Goal: Answer question/provide support

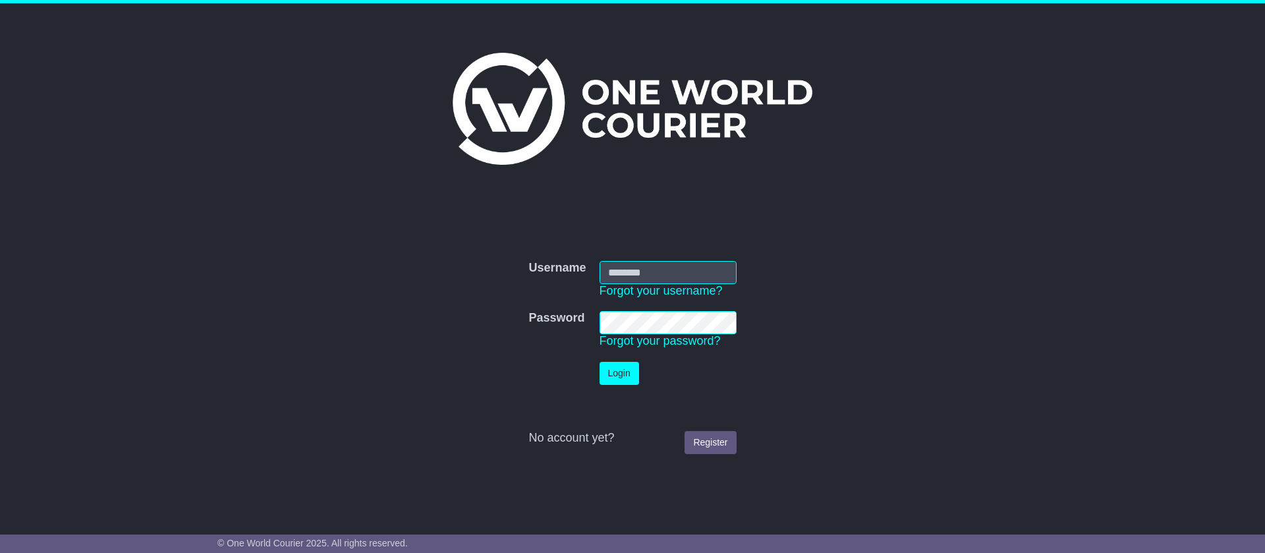
click at [680, 263] on input "Username" at bounding box center [667, 272] width 137 height 23
type input "**********"
drag, startPoint x: 641, startPoint y: 353, endPoint x: 644, endPoint y: 343, distance: 10.2
click at [641, 351] on td "Password Forgot your password?" at bounding box center [668, 329] width 150 height 51
click at [620, 375] on button "Login" at bounding box center [619, 373] width 40 height 23
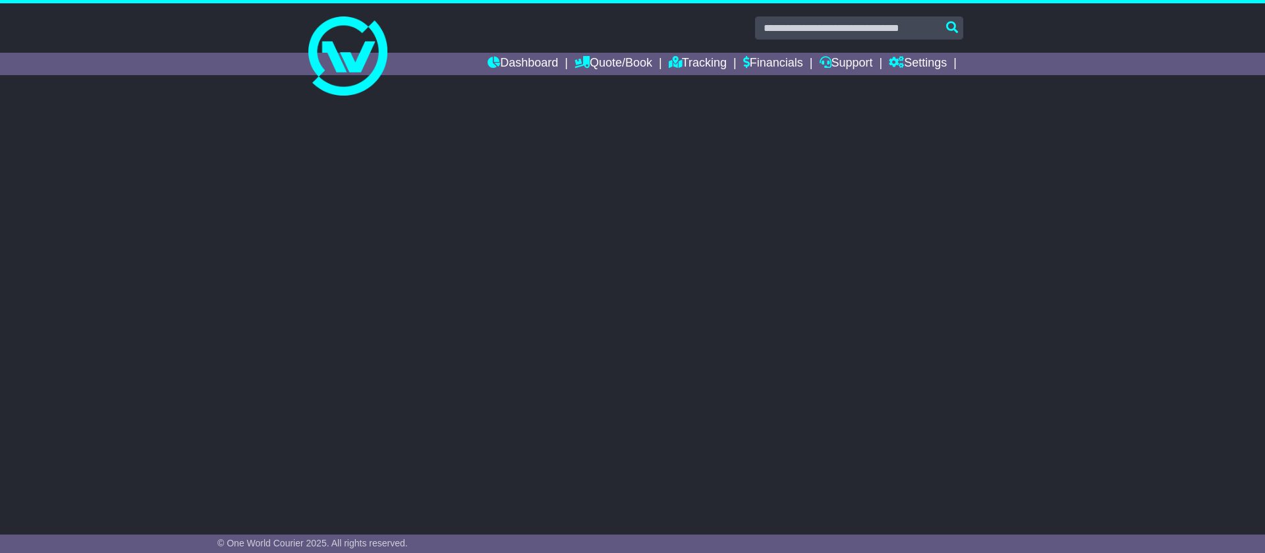
select select "**"
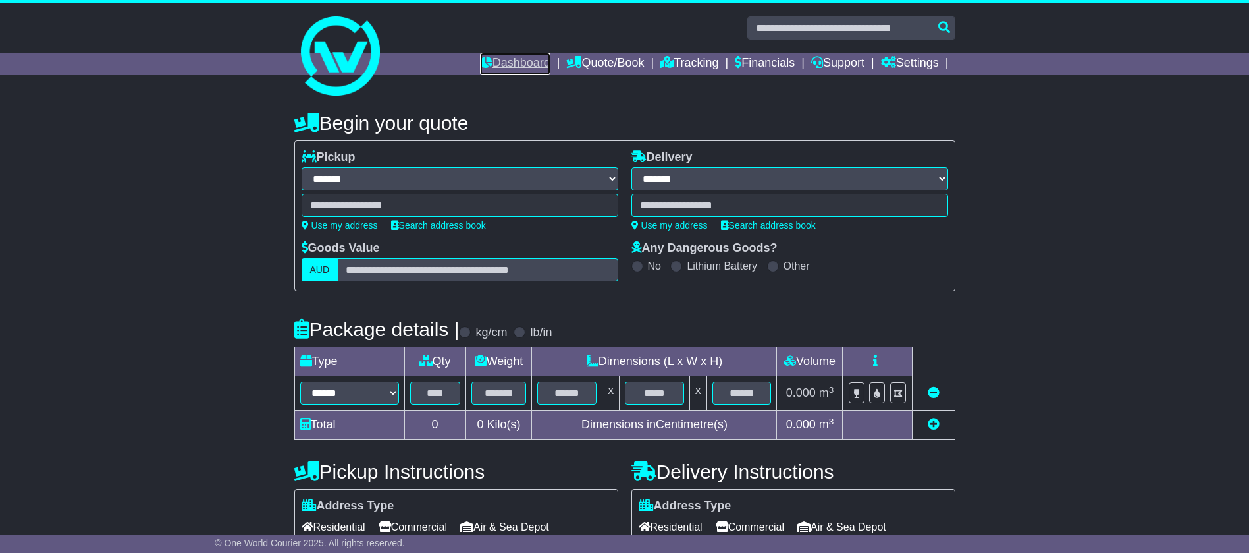
click at [513, 66] on link "Dashboard" at bounding box center [515, 64] width 70 height 22
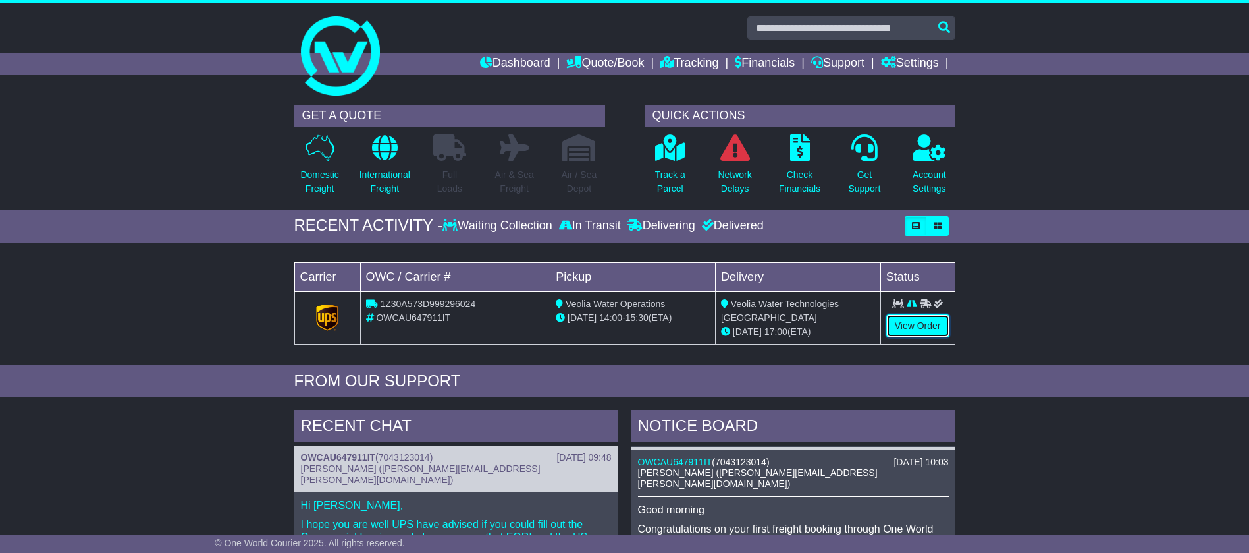
click at [896, 324] on link "View Order" at bounding box center [918, 325] width 63 height 23
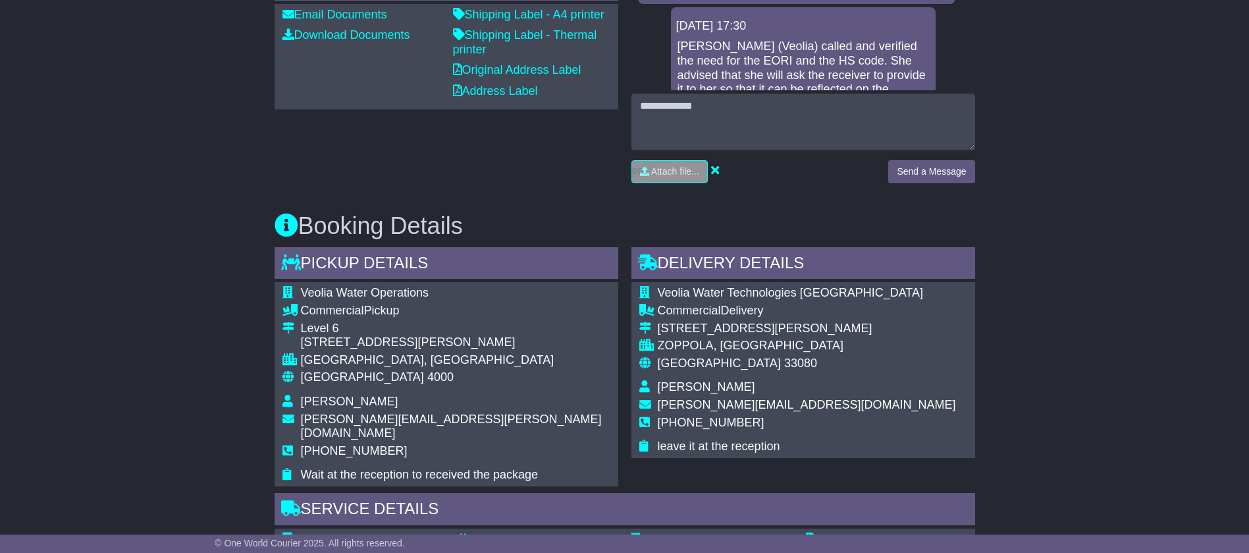
scroll to position [593, 0]
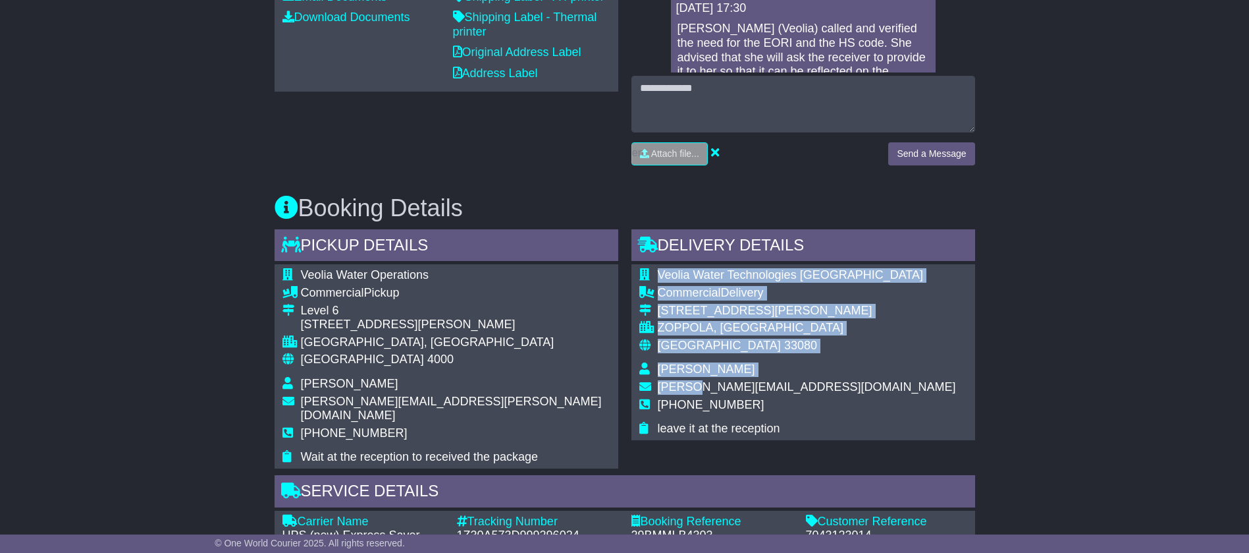
drag, startPoint x: 840, startPoint y: 391, endPoint x: 685, endPoint y: 385, distance: 154.9
click at [685, 385] on div "Veolia Water Technologies [GEOGRAPHIC_DATA] Commercial Delivery [STREET_ADDRESS…" at bounding box center [804, 351] width 344 height 175
click at [871, 373] on div "Veolia Water Technologies [GEOGRAPHIC_DATA] Commercial Delivery [STREET_ADDRESS…" at bounding box center [804, 351] width 344 height 175
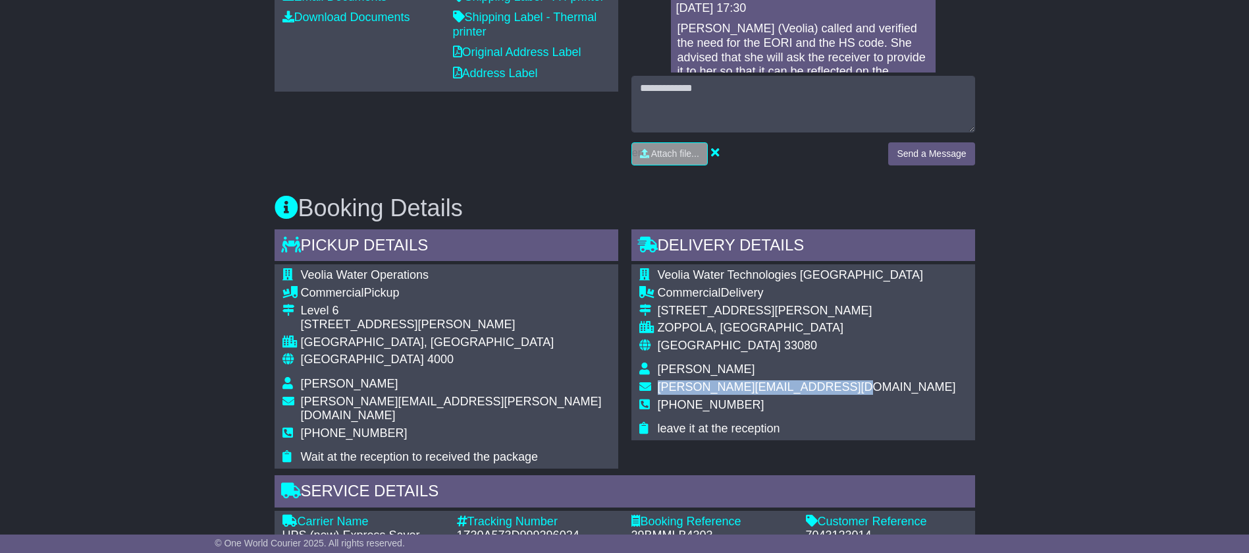
drag, startPoint x: 823, startPoint y: 386, endPoint x: 657, endPoint y: 387, distance: 165.3
click at [658, 387] on span "[PERSON_NAME][EMAIL_ADDRESS][DOMAIN_NAME]" at bounding box center [807, 386] width 298 height 13
copy span "[PERSON_NAME][EMAIL_ADDRESS][DOMAIN_NAME]"
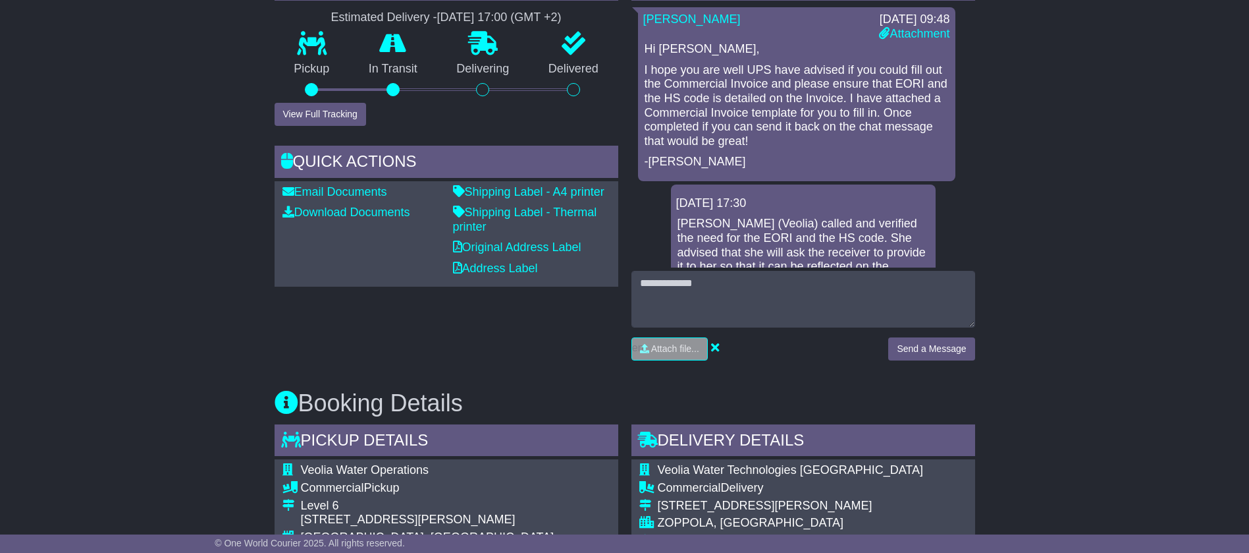
scroll to position [331, 0]
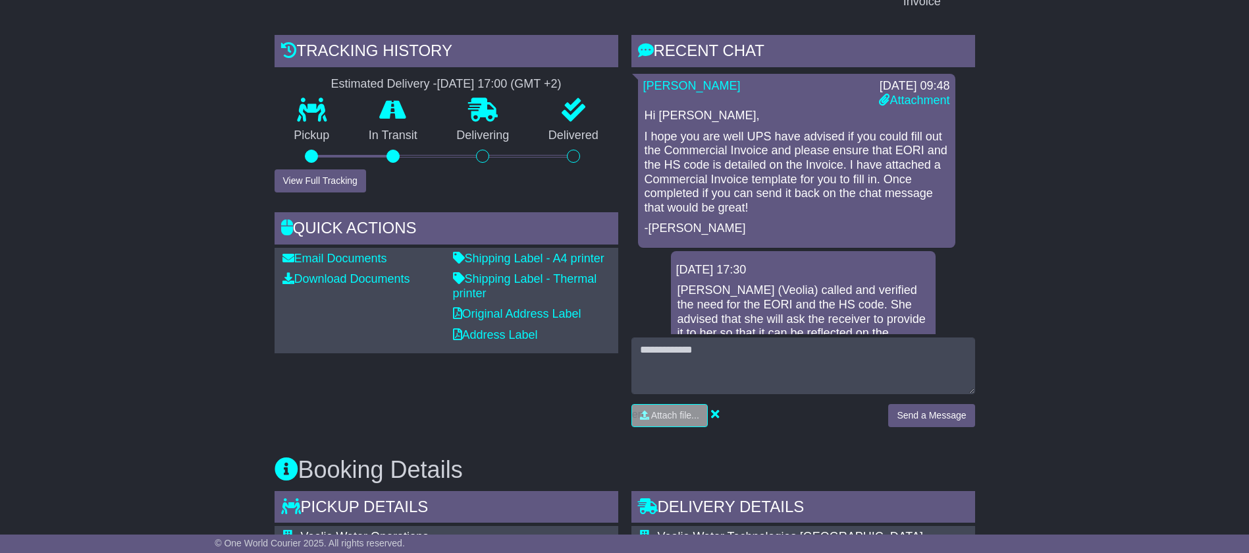
click at [753, 177] on p "I hope you are well UPS have advised if you could fill out the Commercial Invoi…" at bounding box center [797, 173] width 304 height 86
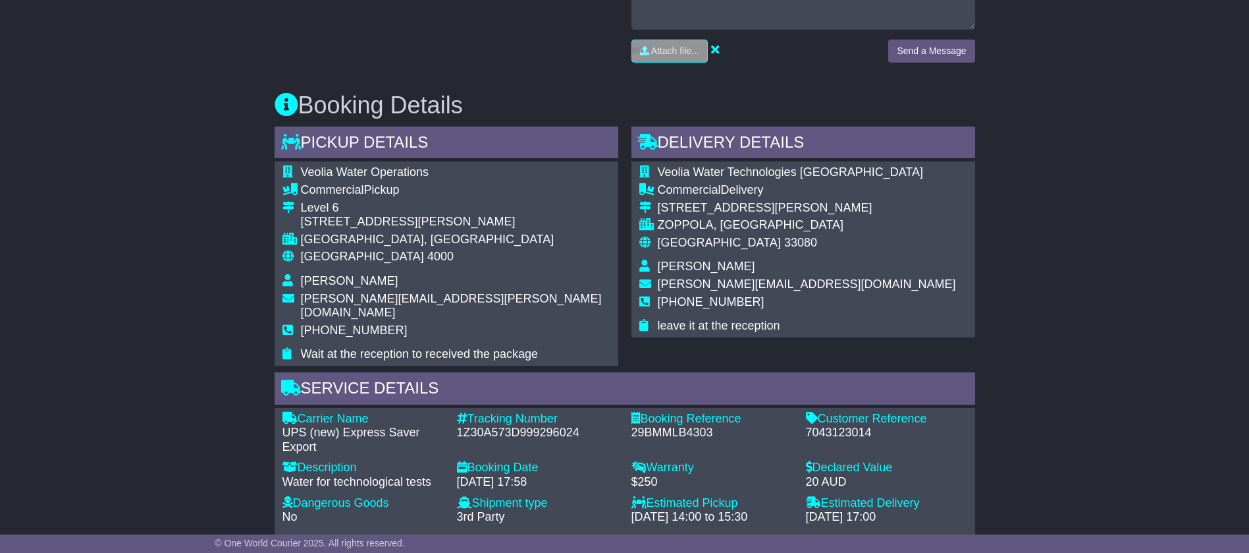
scroll to position [726, 0]
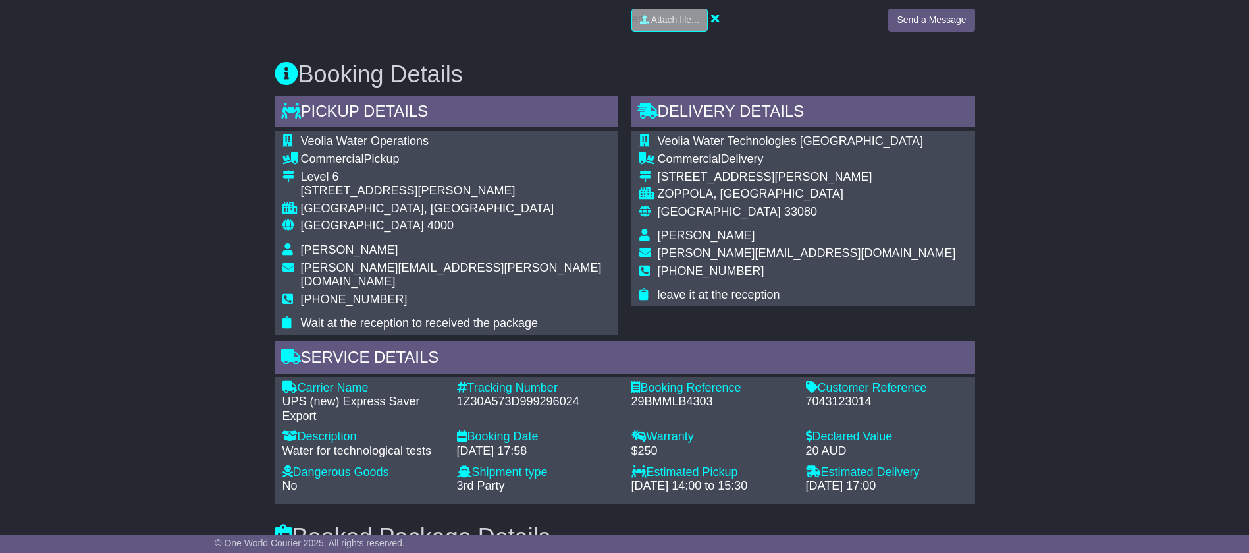
drag, startPoint x: 429, startPoint y: 428, endPoint x: 297, endPoint y: 430, distance: 131.7
click at [297, 444] on div "Water for technological tests" at bounding box center [363, 451] width 161 height 14
click at [402, 444] on div "Description - Water for technological tests" at bounding box center [363, 446] width 175 height 35
drag, startPoint x: 437, startPoint y: 436, endPoint x: 282, endPoint y: 435, distance: 155.4
click at [283, 444] on div "Water for technological tests" at bounding box center [363, 451] width 161 height 14
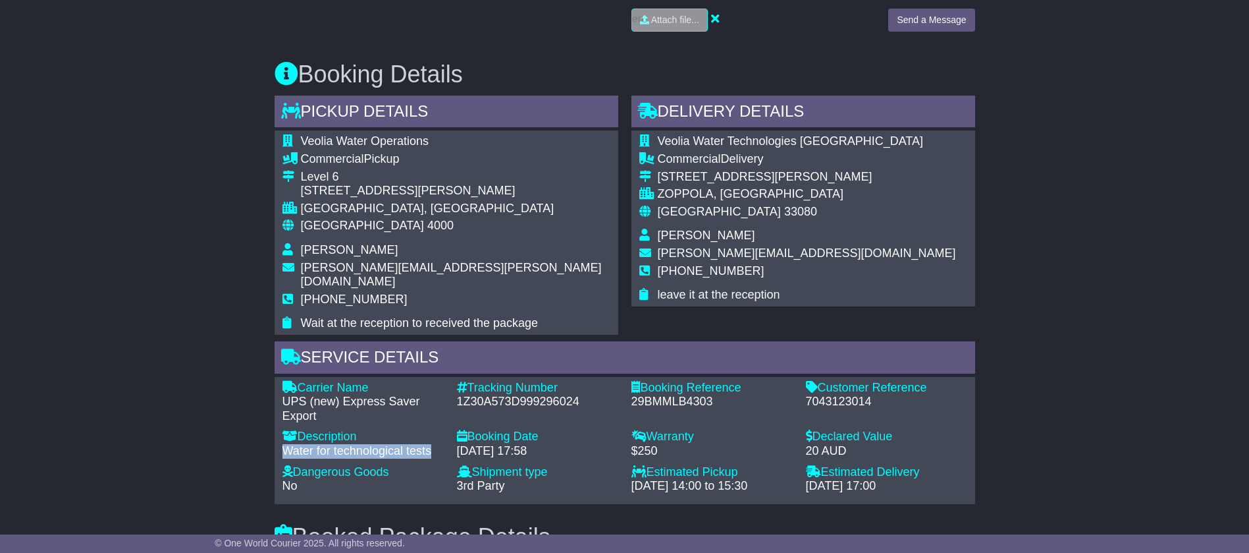
copy div "Water for technological tests"
click at [660, 140] on span "Veolia Water Technologies [GEOGRAPHIC_DATA]" at bounding box center [791, 140] width 266 height 13
drag, startPoint x: 662, startPoint y: 140, endPoint x: 820, endPoint y: 144, distance: 158.1
click at [820, 144] on span "Veolia Water Technologies [GEOGRAPHIC_DATA]" at bounding box center [791, 140] width 266 height 13
copy span "eolia Water Technologies [GEOGRAPHIC_DATA]"
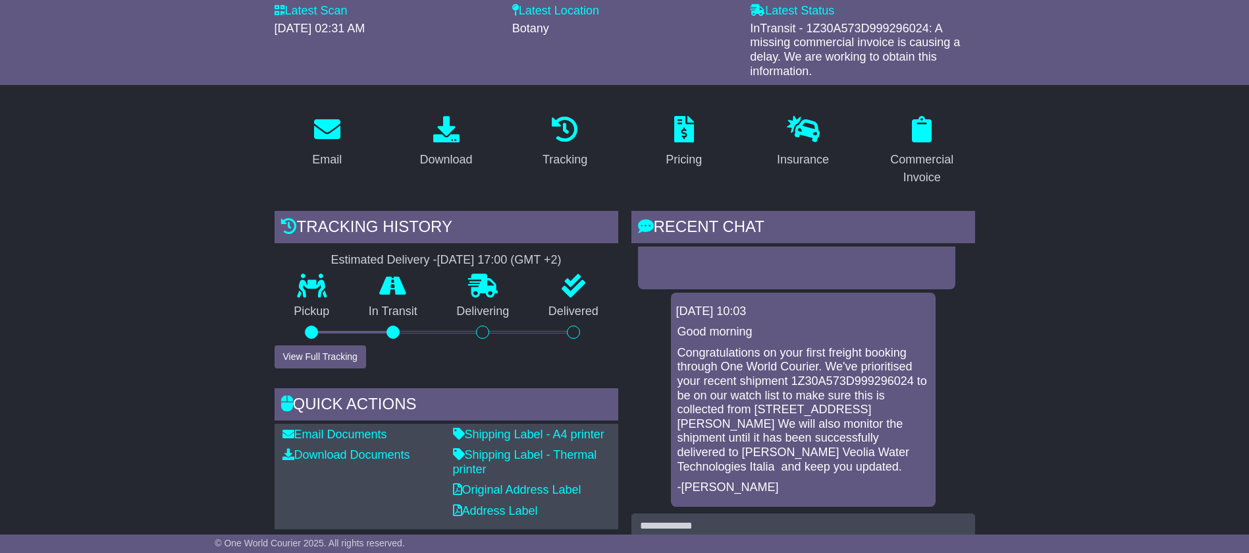
scroll to position [198, 0]
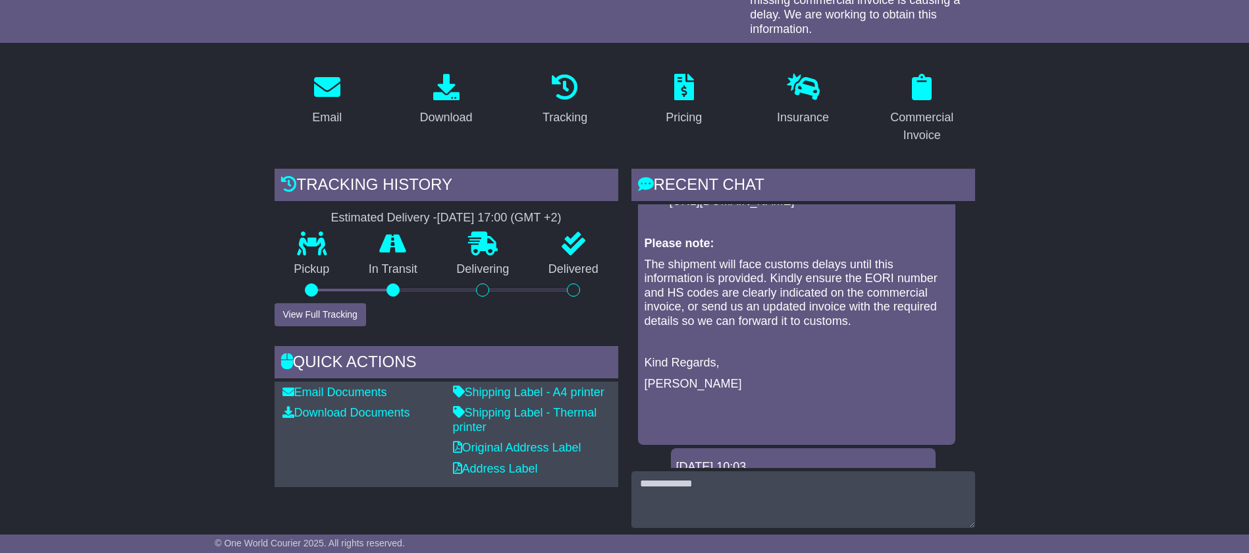
scroll to position [476, 0]
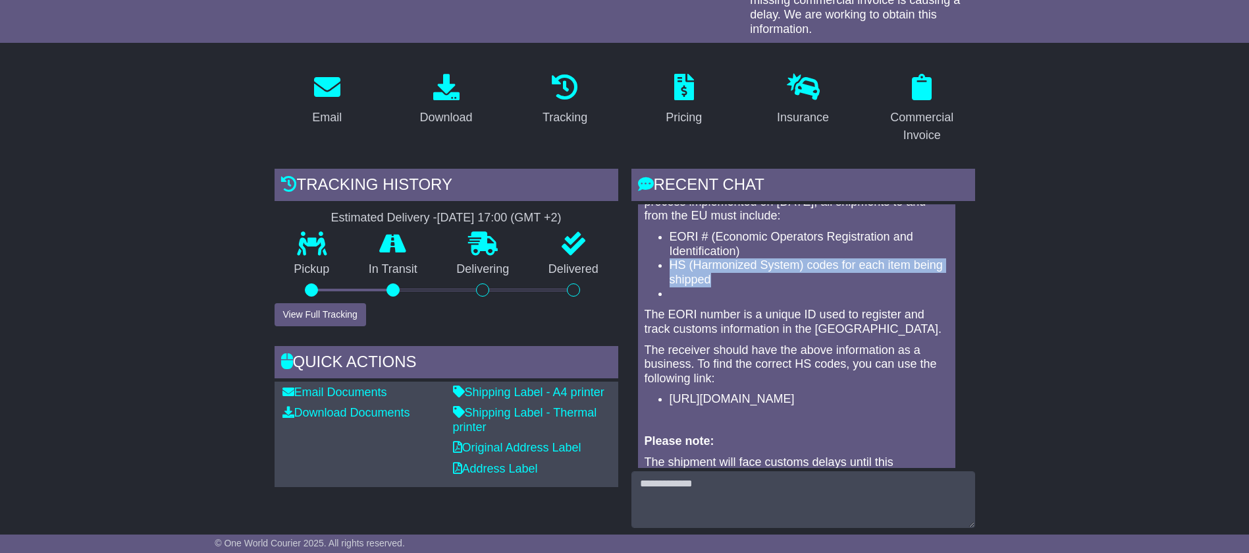
drag, startPoint x: 669, startPoint y: 231, endPoint x: 719, endPoint y: 252, distance: 54.7
click at [719, 252] on ul "EORI # (Economic Operators Registration and Identification) HS (Harmonized Syst…" at bounding box center [796, 265] width 307 height 71
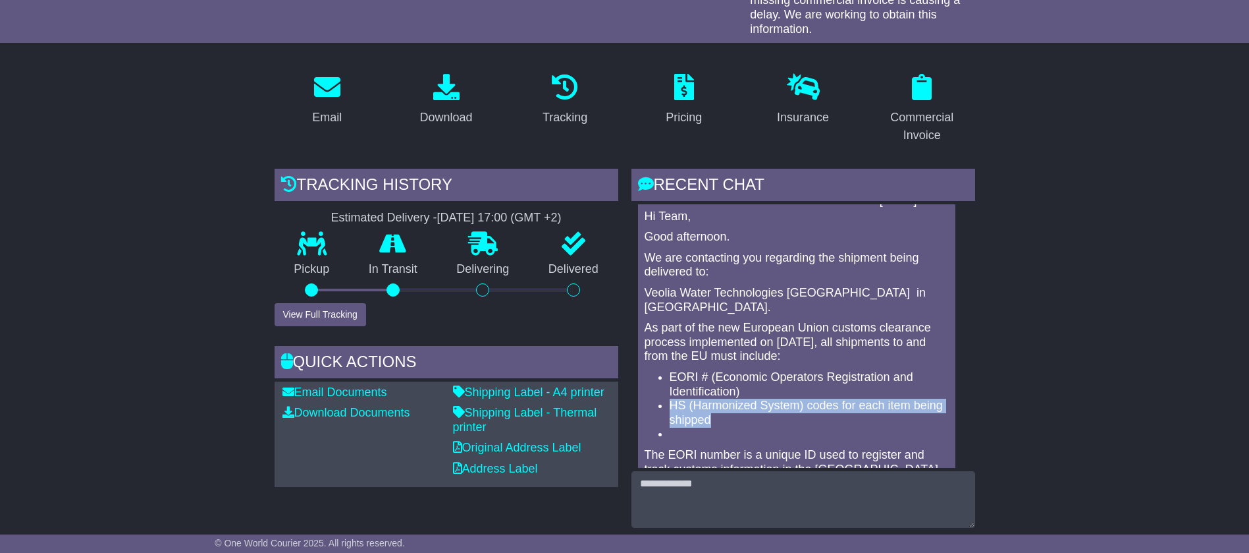
scroll to position [377, 0]
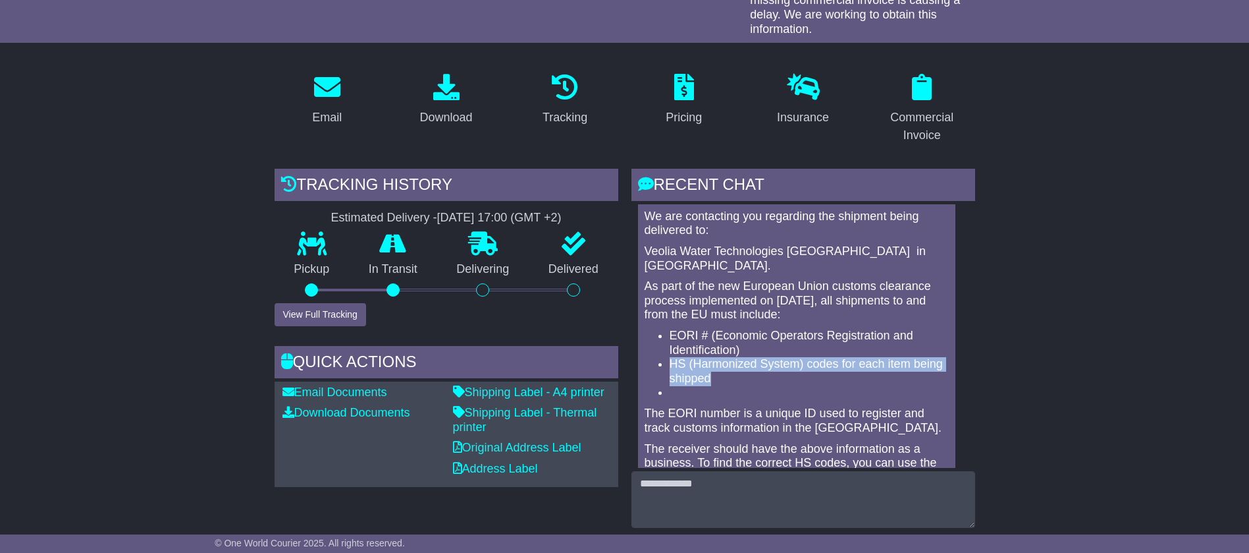
click at [744, 357] on li "HS (Harmonized System) codes for each item being shipped" at bounding box center [810, 371] width 281 height 28
drag, startPoint x: 664, startPoint y: 332, endPoint x: 801, endPoint y: 339, distance: 137.2
click at [801, 339] on ul "EORI # (Economic Operators Registration and Identification) HS (Harmonized Syst…" at bounding box center [796, 364] width 307 height 71
copy li "HS (Harmonized System)"
click at [801, 357] on li "HS (Harmonized System) codes for each item being shipped" at bounding box center [810, 371] width 281 height 28
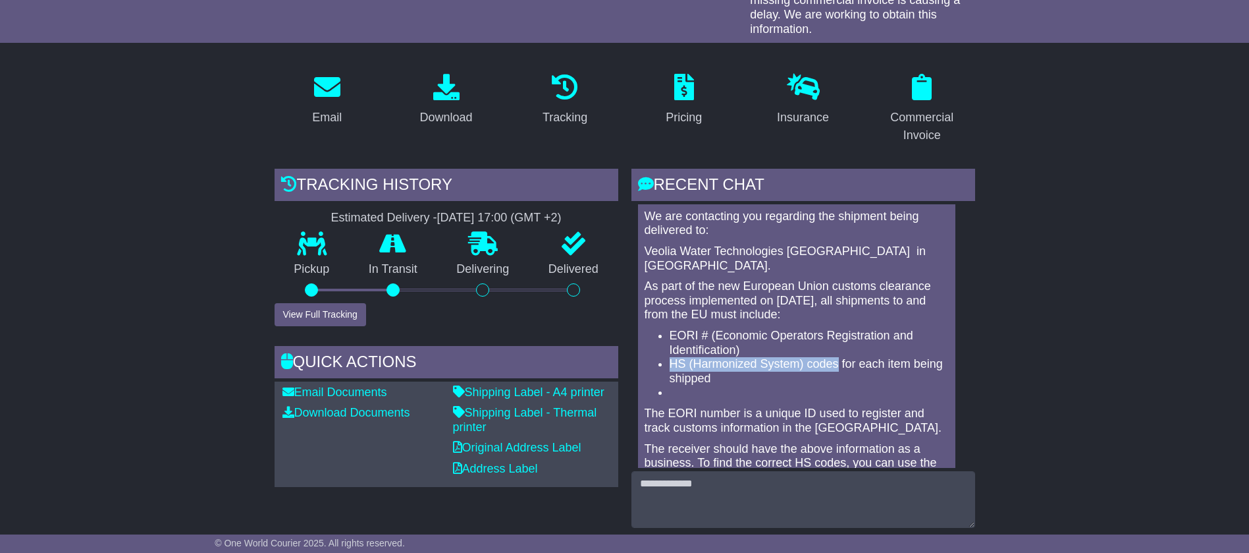
drag, startPoint x: 833, startPoint y: 336, endPoint x: 641, endPoint y: 334, distance: 191.7
click at [641, 334] on div "To Be Collected Team [DATE] 13:52 Hi Team, Good afternoon. We are contacting yo…" at bounding box center [796, 444] width 317 height 594
copy li "HS (Harmonized System) codes"
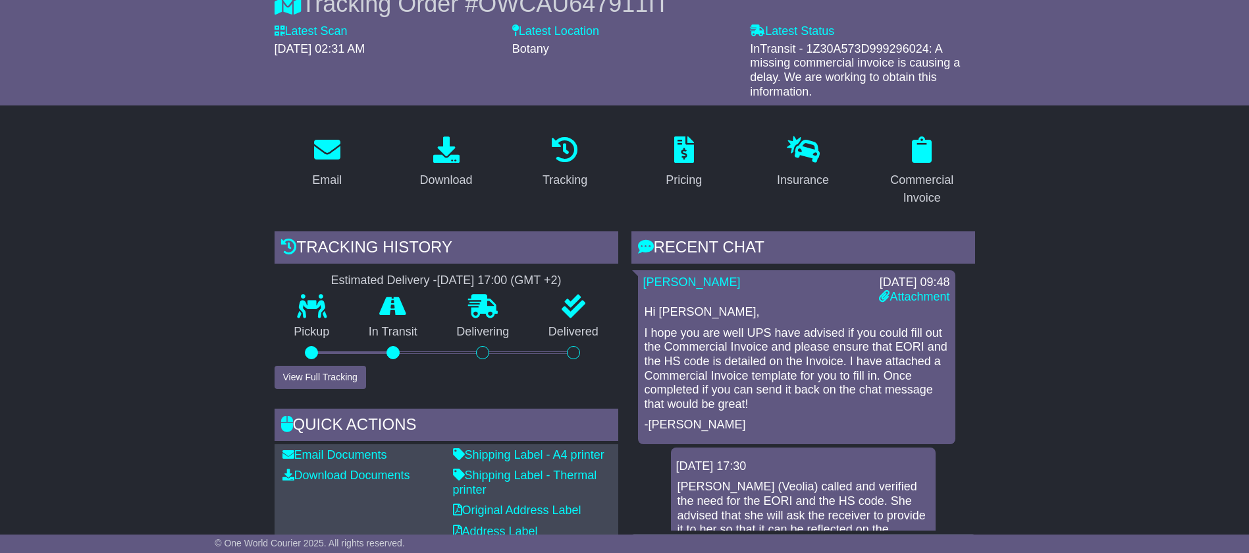
scroll to position [198, 0]
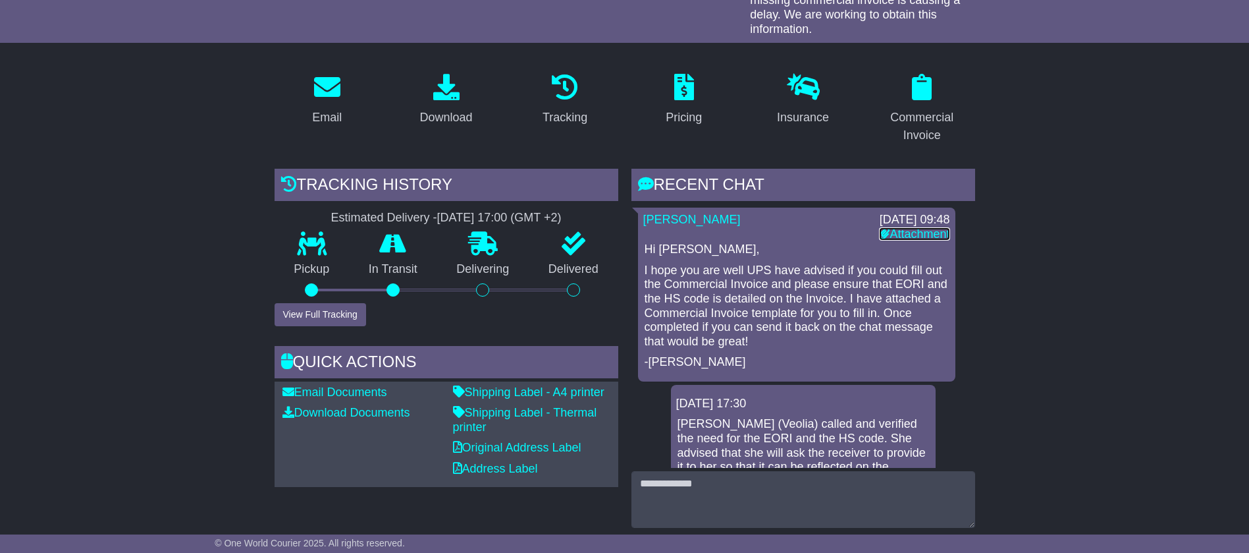
click at [900, 234] on link "Attachment" at bounding box center [914, 233] width 70 height 13
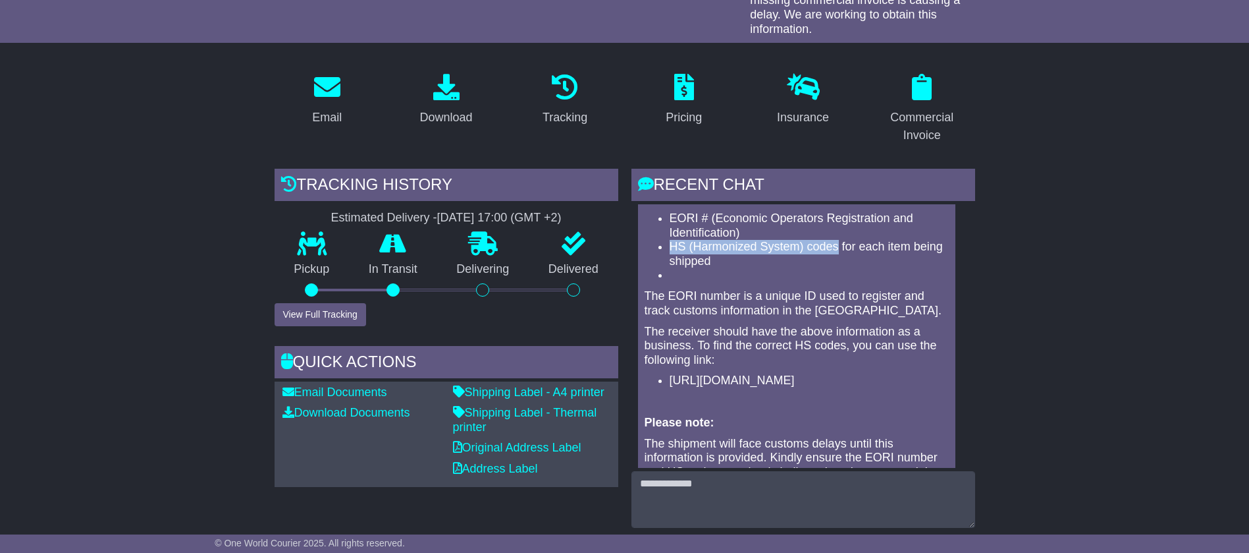
scroll to position [593, 0]
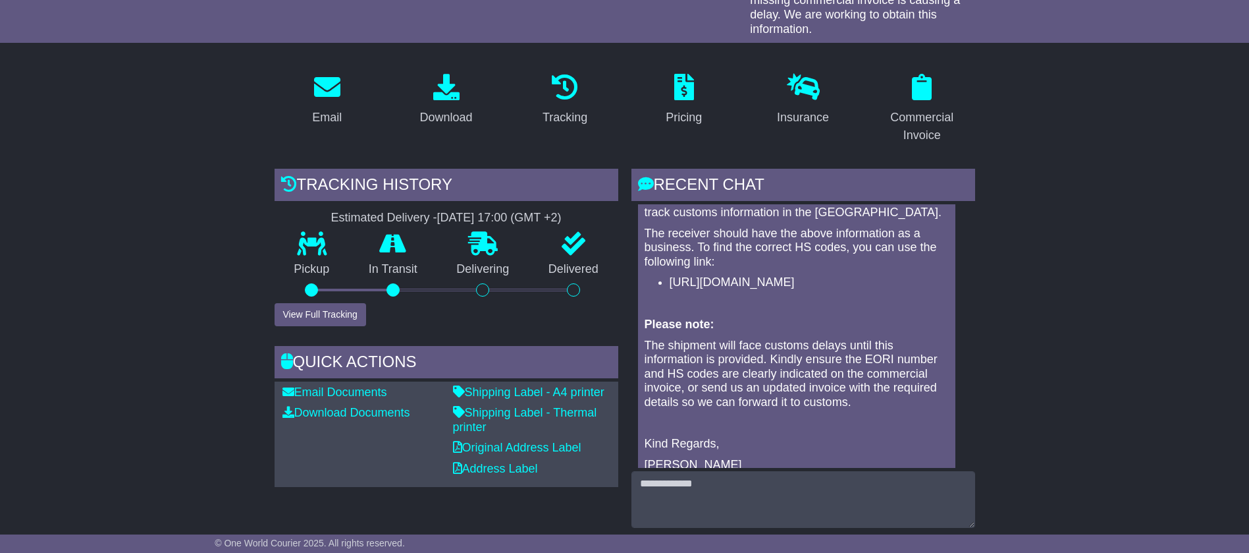
click at [739, 275] on li "[URL][DOMAIN_NAME]" at bounding box center [810, 282] width 281 height 14
drag, startPoint x: 720, startPoint y: 265, endPoint x: 667, endPoint y: 252, distance: 54.3
click at [667, 275] on ul "[URL][DOMAIN_NAME]" at bounding box center [796, 282] width 307 height 14
copy li "[URL][DOMAIN_NAME]"
drag, startPoint x: 697, startPoint y: 217, endPoint x: 714, endPoint y: 274, distance: 59.2
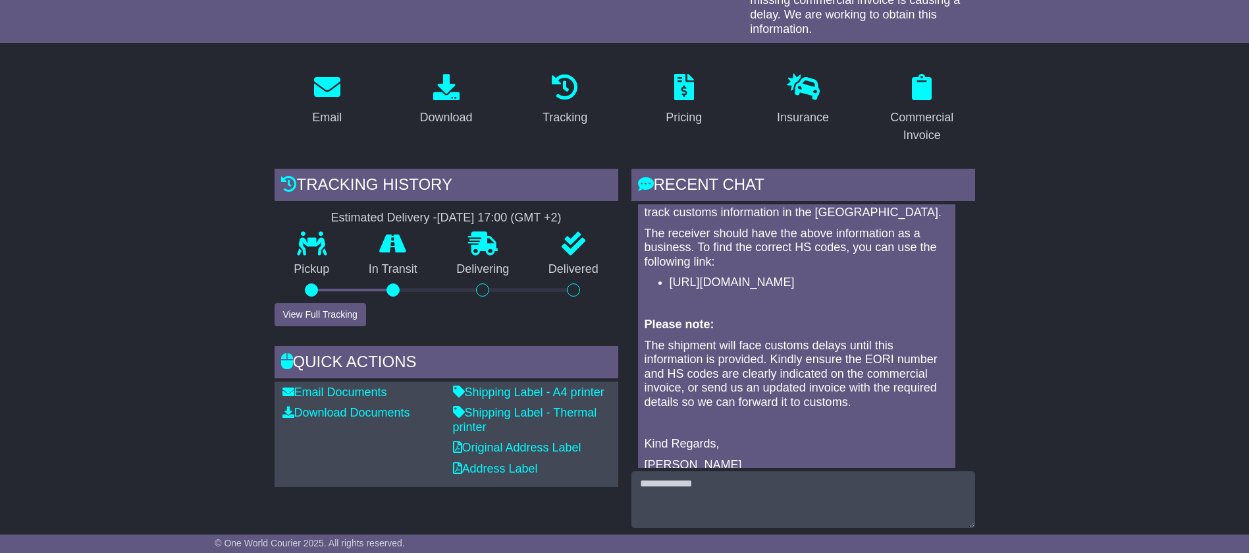
click at [714, 274] on div "Hi Team, Good afternoon. We are contacting you regarding the shipment being del…" at bounding box center [796, 233] width 307 height 561
copy div "To find the correct HS codes, you can use the following link: [URL][DOMAIN_NAME]"
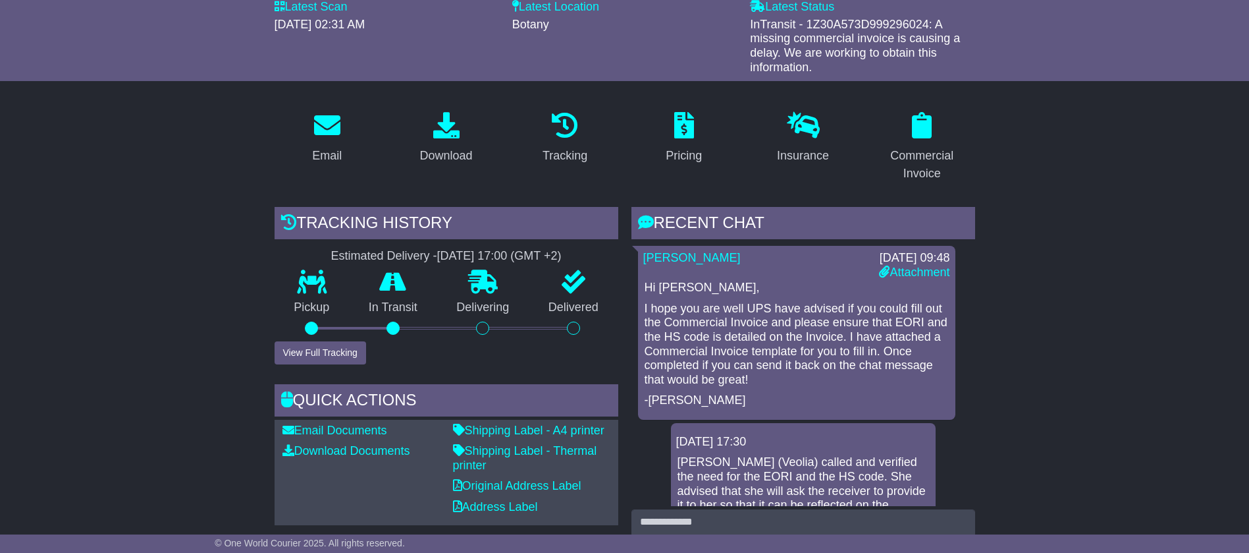
scroll to position [296, 0]
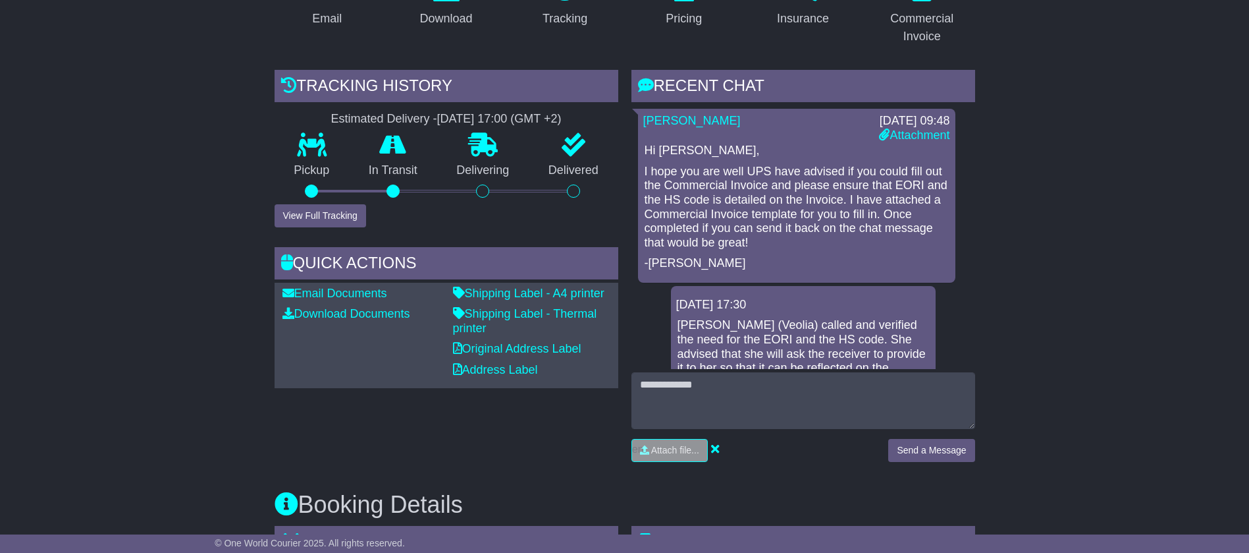
click at [702, 337] on p "[PERSON_NAME] (Veolia) called and verified the need for the EORI and the HS cod…" at bounding box center [804, 353] width 252 height 71
drag, startPoint x: 723, startPoint y: 340, endPoint x: 696, endPoint y: 339, distance: 27.0
click at [696, 339] on p "[PERSON_NAME] (Veolia) called and verified the need for the EORI and the HS cod…" at bounding box center [804, 353] width 252 height 71
copy p "EORI"
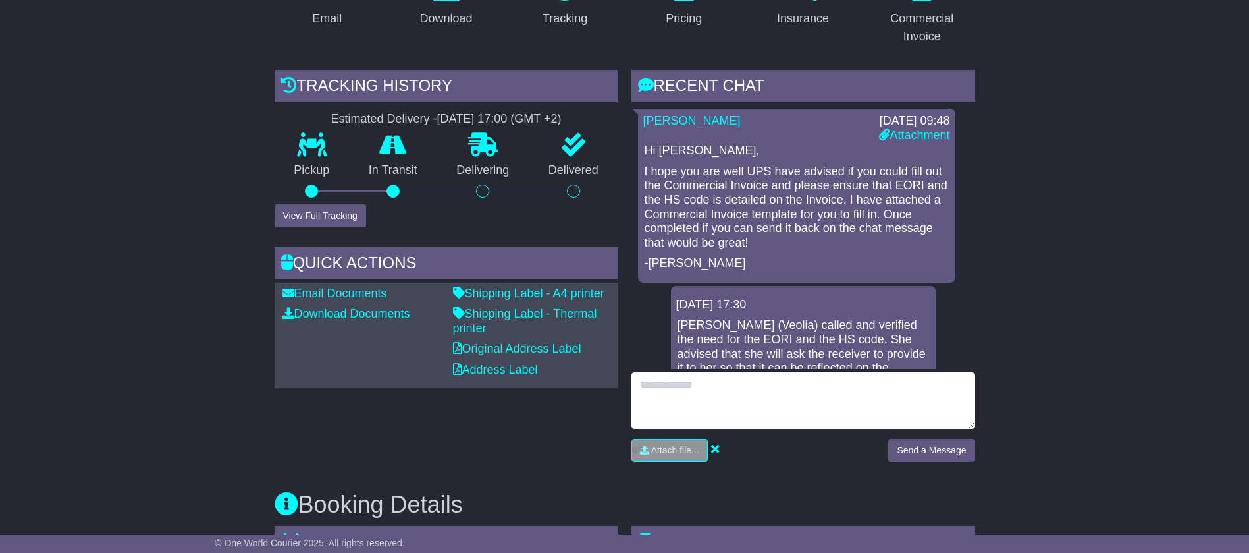
click at [700, 401] on textarea at bounding box center [804, 400] width 344 height 57
type textarea "**********"
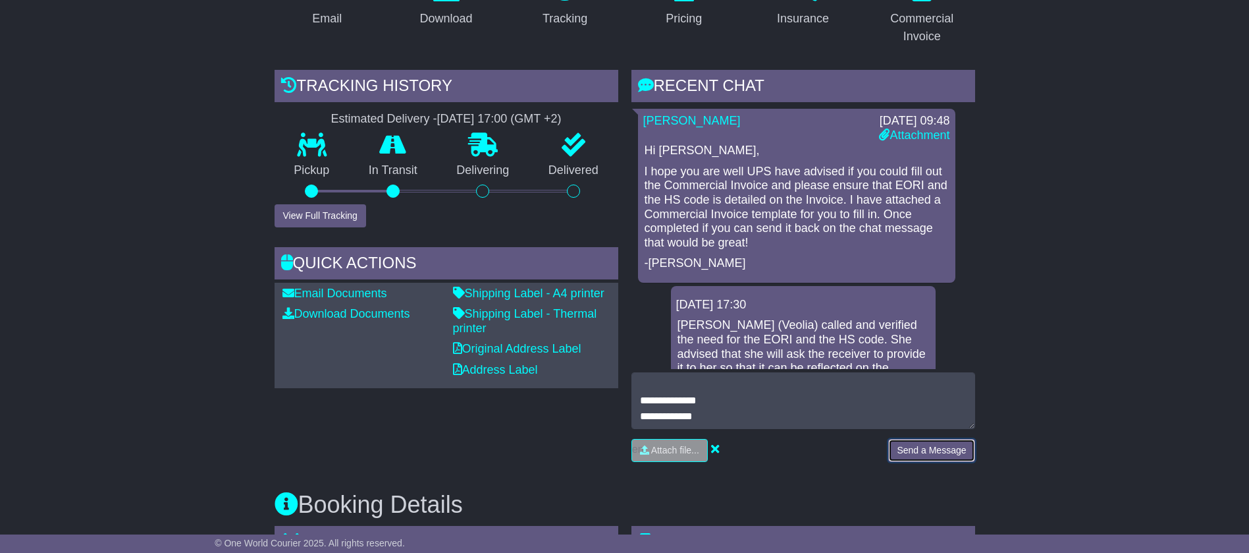
click at [942, 443] on button "Send a Message" at bounding box center [931, 450] width 86 height 23
